Goal: Information Seeking & Learning: Learn about a topic

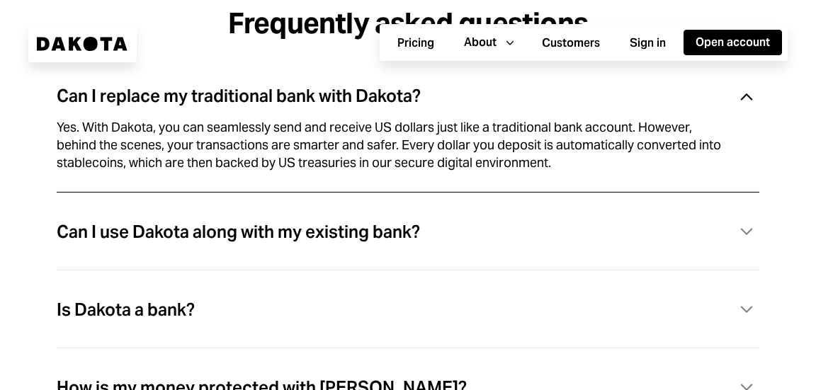
scroll to position [3603, 0]
click at [374, 242] on div "Can I use Dakota along with my existing bank?" at bounding box center [238, 233] width 363 height 18
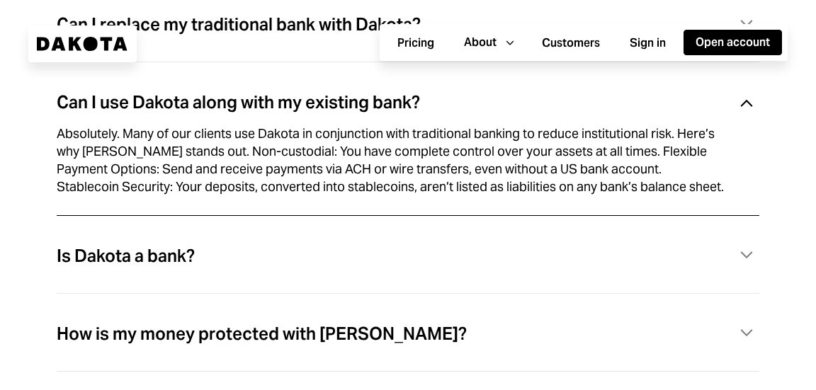
scroll to position [3677, 0]
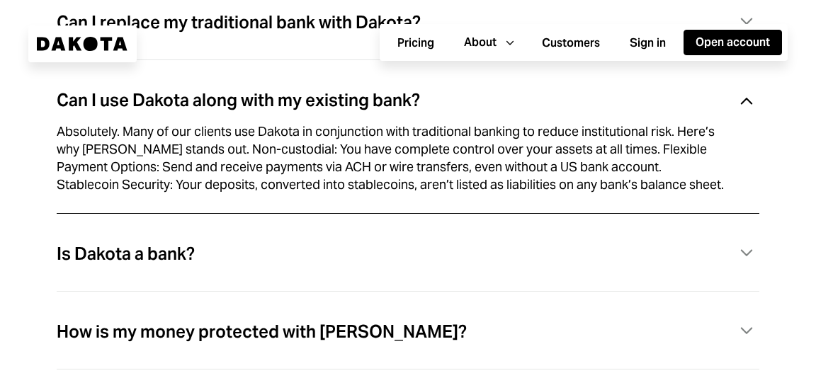
click at [235, 255] on div "Is Dakota a bank? Caret Down" at bounding box center [408, 253] width 703 height 29
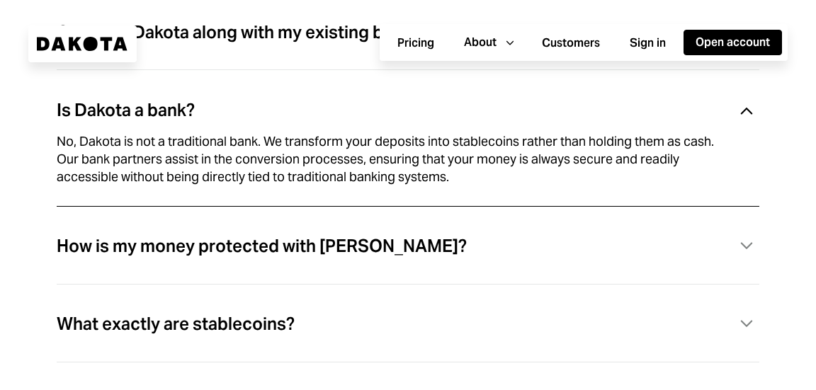
scroll to position [3748, 0]
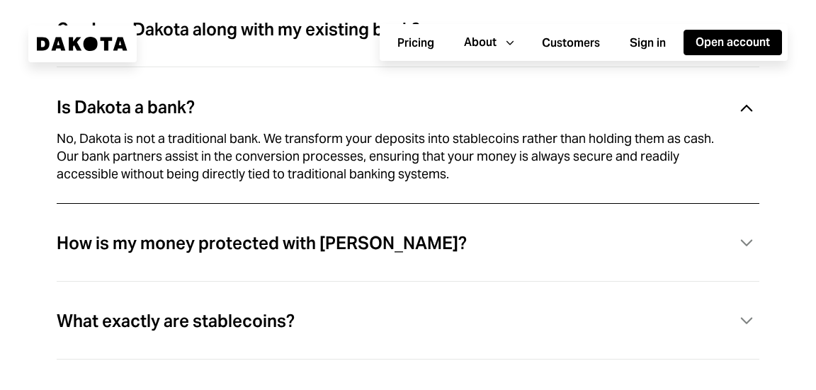
click at [229, 267] on div "How is my money protected with [PERSON_NAME]? Caret Down" at bounding box center [408, 260] width 703 height 78
click at [235, 253] on div "How is my money protected with [PERSON_NAME]?" at bounding box center [262, 243] width 410 height 18
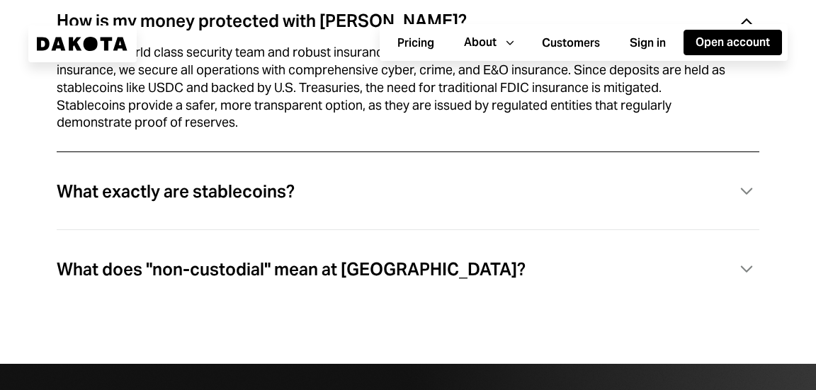
scroll to position [3911, 0]
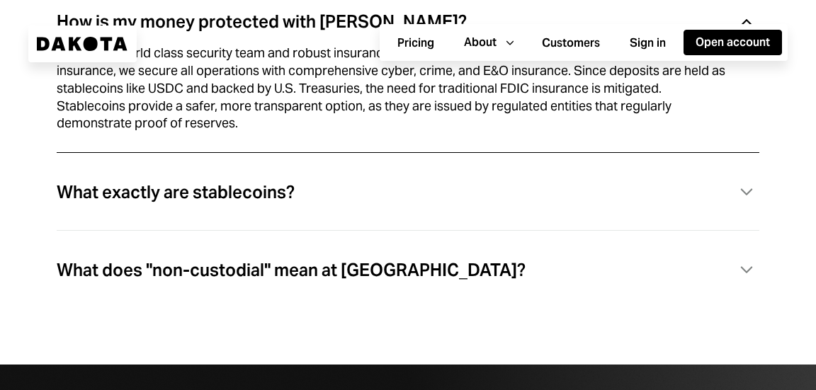
click at [220, 191] on div "What exactly are stablecoins?" at bounding box center [176, 192] width 238 height 18
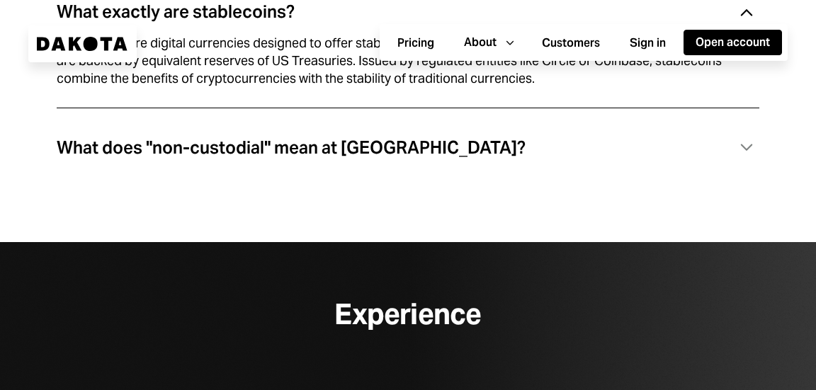
scroll to position [3929, 0]
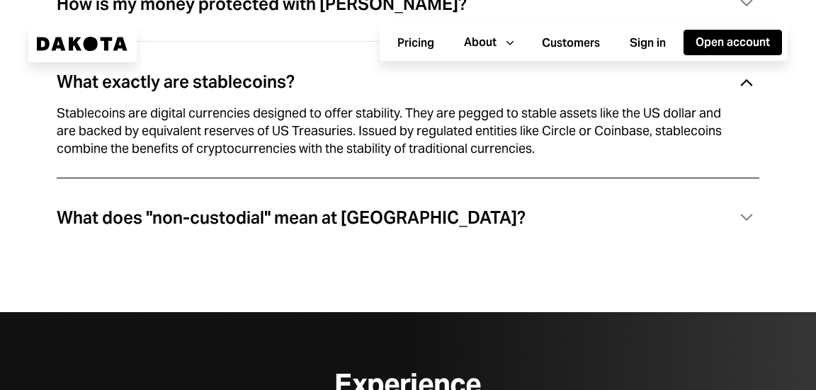
click at [246, 195] on div "What exactly are stablecoins? Caret Down Stablecoins are digital currencies des…" at bounding box center [408, 127] width 703 height 136
click at [242, 227] on div "What does "non-custodial" mean at [GEOGRAPHIC_DATA]?" at bounding box center [291, 218] width 469 height 18
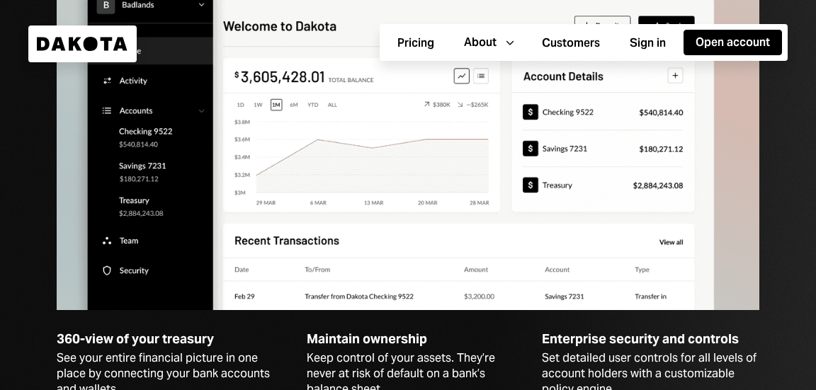
scroll to position [2608, 0]
